Goal: Information Seeking & Learning: Learn about a topic

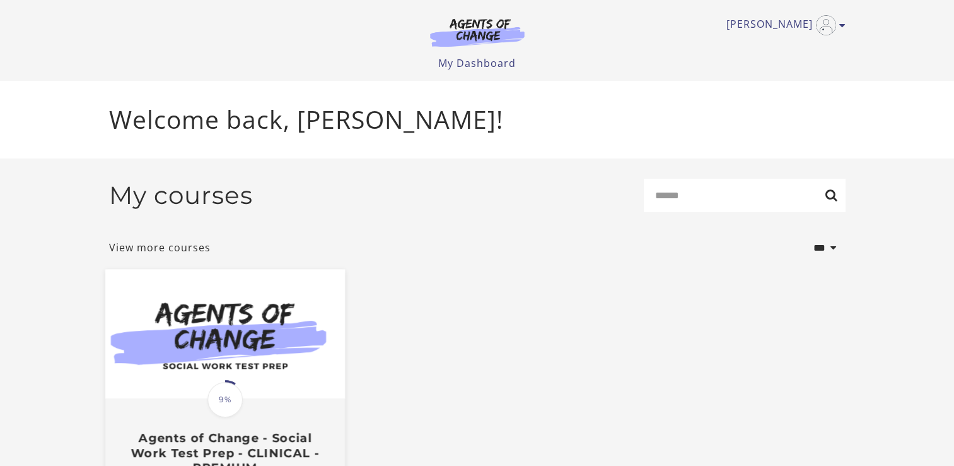
click at [310, 336] on img at bounding box center [225, 333] width 240 height 129
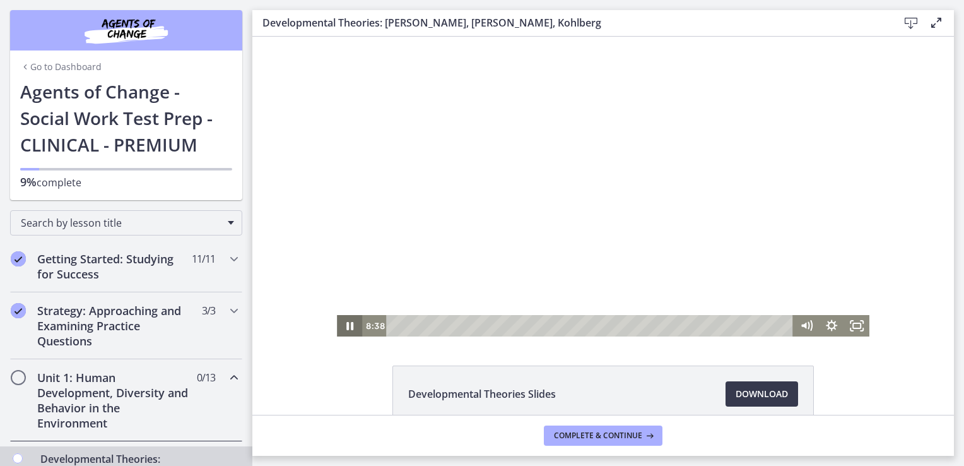
click at [346, 324] on icon "Pause" at bounding box center [349, 326] width 7 height 8
